Goal: Obtain resource: Download file/media

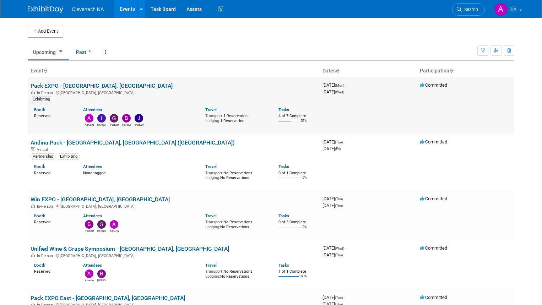
click at [85, 84] on link "Pack EXPO - [GEOGRAPHIC_DATA], [GEOGRAPHIC_DATA]" at bounding box center [102, 85] width 142 height 7
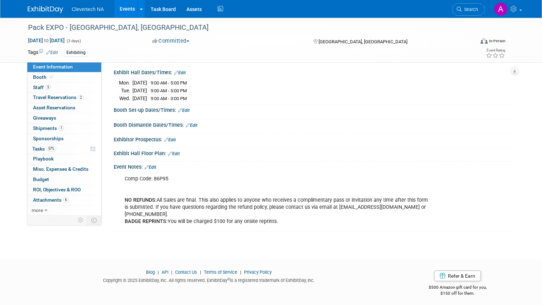
scroll to position [76, 0]
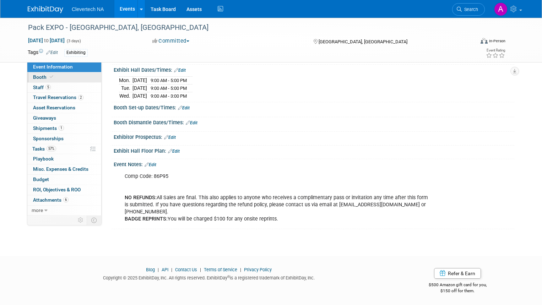
click at [37, 77] on span "Booth" at bounding box center [44, 77] width 22 height 6
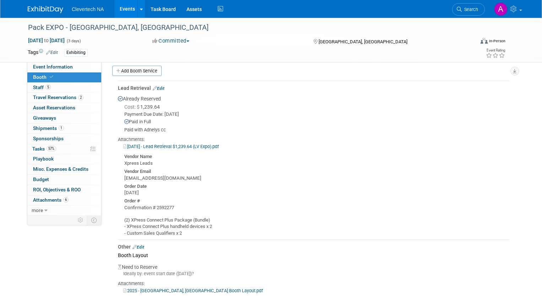
scroll to position [178, 0]
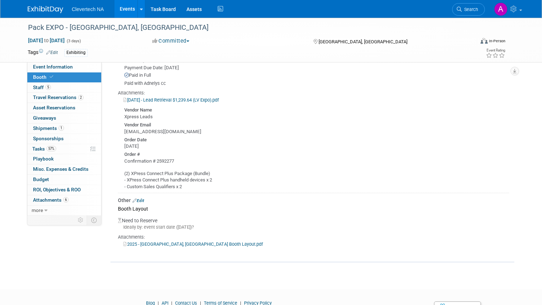
click at [184, 244] on link "2025 - [GEOGRAPHIC_DATA], [GEOGRAPHIC_DATA] Booth Layout.pdf" at bounding box center [193, 244] width 140 height 5
